Goal: Task Accomplishment & Management: Use online tool/utility

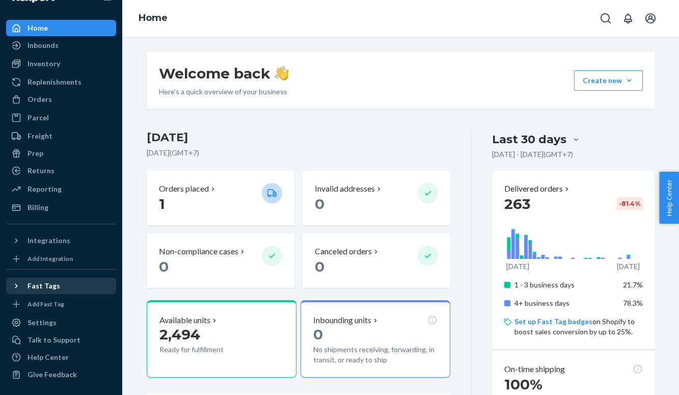
scroll to position [29, 0]
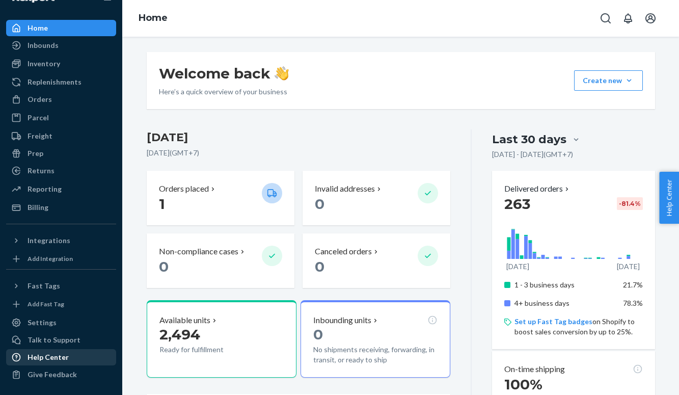
click at [57, 355] on div "Help Center" at bounding box center [48, 357] width 41 height 10
click at [29, 94] on div "Orders" at bounding box center [40, 99] width 24 height 10
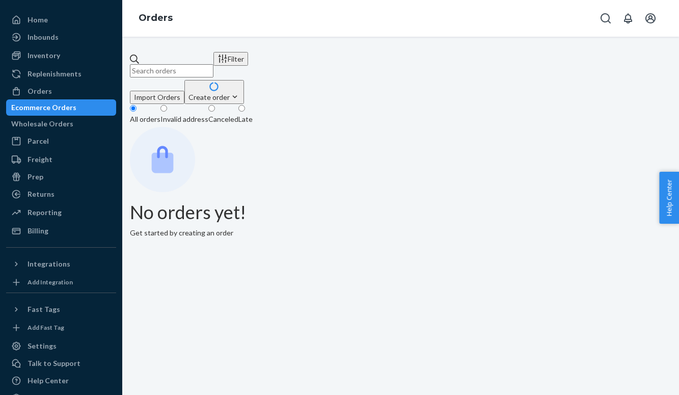
click at [214, 64] on input "text" at bounding box center [172, 70] width 84 height 13
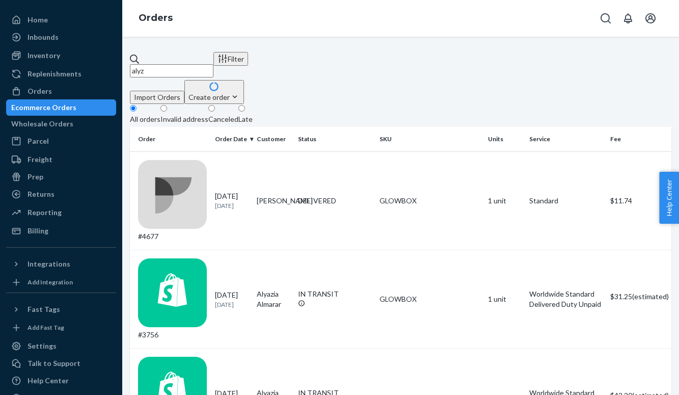
type input "alyza"
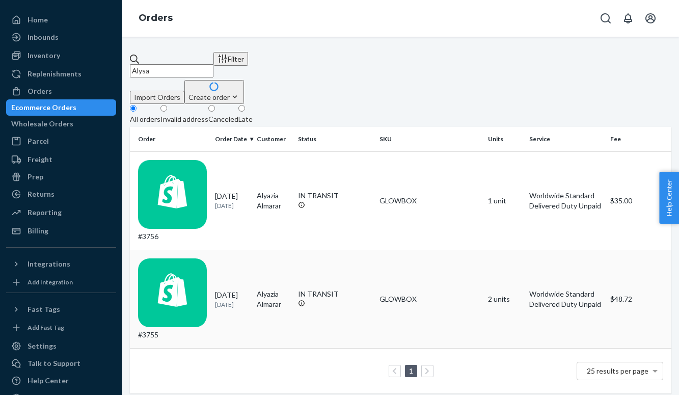
drag, startPoint x: 333, startPoint y: 57, endPoint x: 236, endPoint y: 215, distance: 185.6
click at [236, 300] on p "[DATE]" at bounding box center [232, 304] width 34 height 9
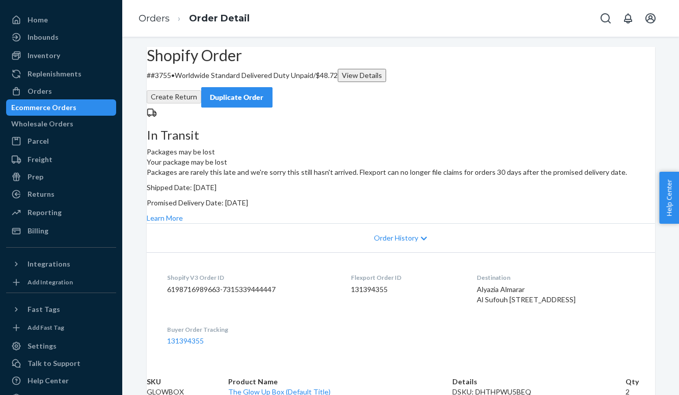
click at [264, 92] on div "Duplicate Order" at bounding box center [237, 97] width 54 height 10
click at [568, 132] on div "In Transit Packages may be lost Your package may be lost Packages are rarely th…" at bounding box center [401, 166] width 509 height 116
click at [453, 101] on div "Shopify Order # #3755 • Worldwide Standard Delivered Duty Unpaid / $48.72 View …" at bounding box center [401, 77] width 509 height 61
click at [183, 222] on link "Learn More" at bounding box center [165, 218] width 36 height 9
click at [194, 58] on div "Shopify Order # #3755 • Worldwide Standard Delivered Duty Unpaid / $48.72 View …" at bounding box center [401, 77] width 509 height 61
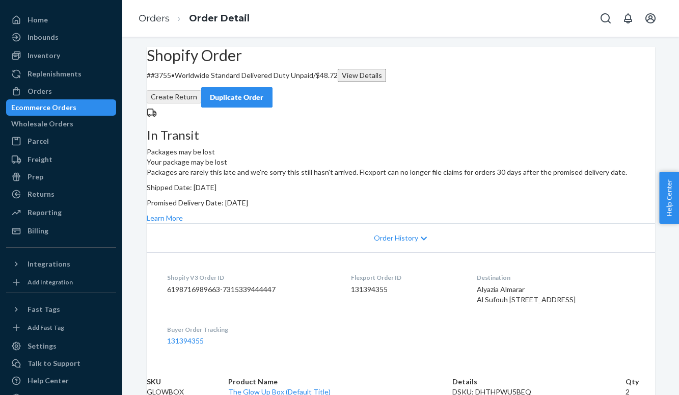
scroll to position [40, 0]
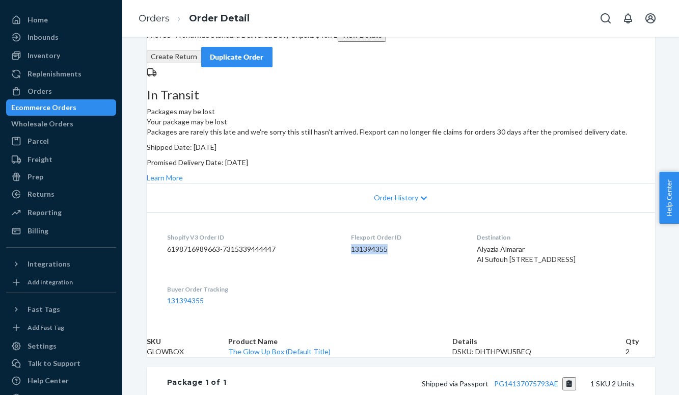
drag, startPoint x: 388, startPoint y: 296, endPoint x: 348, endPoint y: 296, distance: 40.8
click at [348, 296] on dl "Shopify V3 Order ID 6198716989663-7315339444447 Flexport Order ID 131394355 Des…" at bounding box center [401, 269] width 509 height 114
copy dd "131394355"
drag, startPoint x: 288, startPoint y: 293, endPoint x: 157, endPoint y: 298, distance: 131.1
click at [157, 298] on dl "Shopify V3 Order ID 6198716989663-7315339444447 Flexport Order ID 131394355 Des…" at bounding box center [401, 269] width 509 height 114
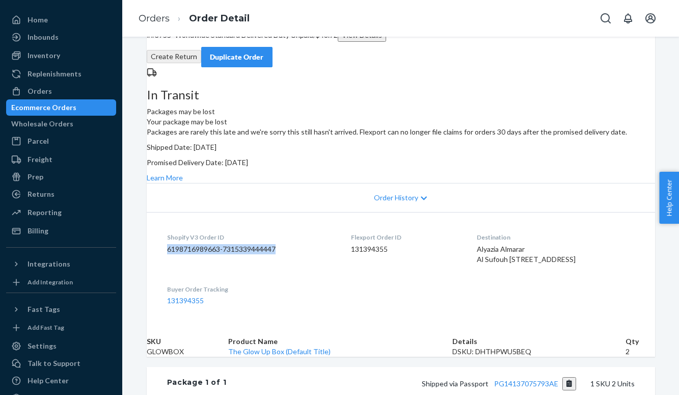
copy dd "6198716989663-7315339444447"
